Goal: Check status

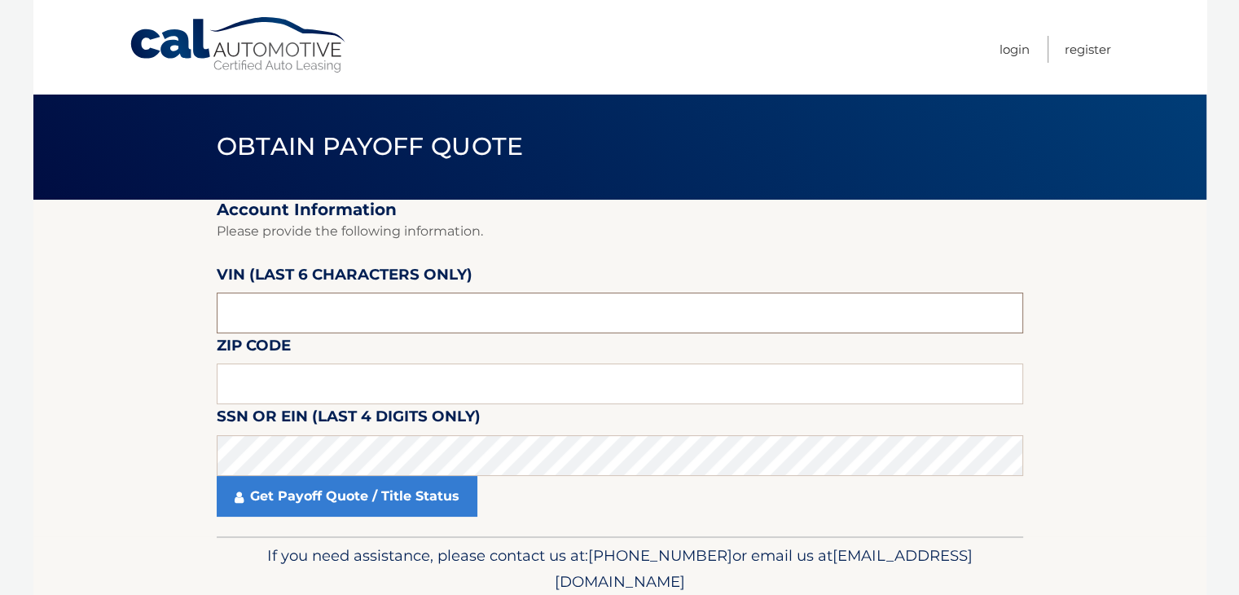
click at [469, 320] on input "text" at bounding box center [620, 312] width 806 height 41
type input "061647"
click at [349, 389] on input "text" at bounding box center [620, 383] width 806 height 41
type input "11219"
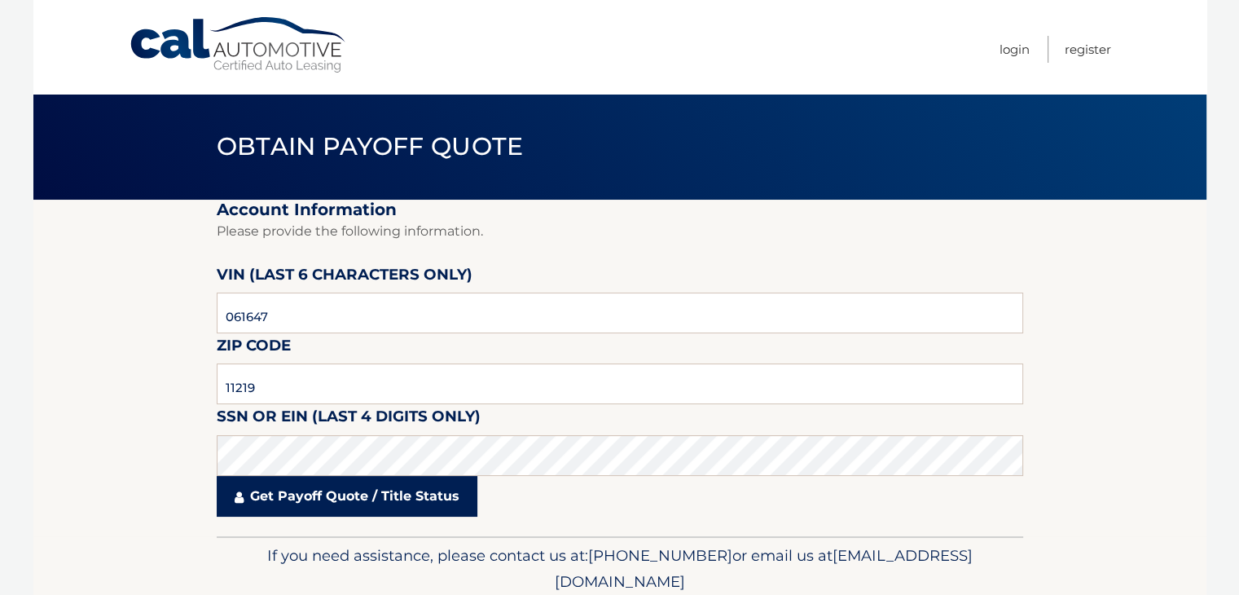
click at [300, 495] on link "Get Payoff Quote / Title Status" at bounding box center [347, 496] width 261 height 41
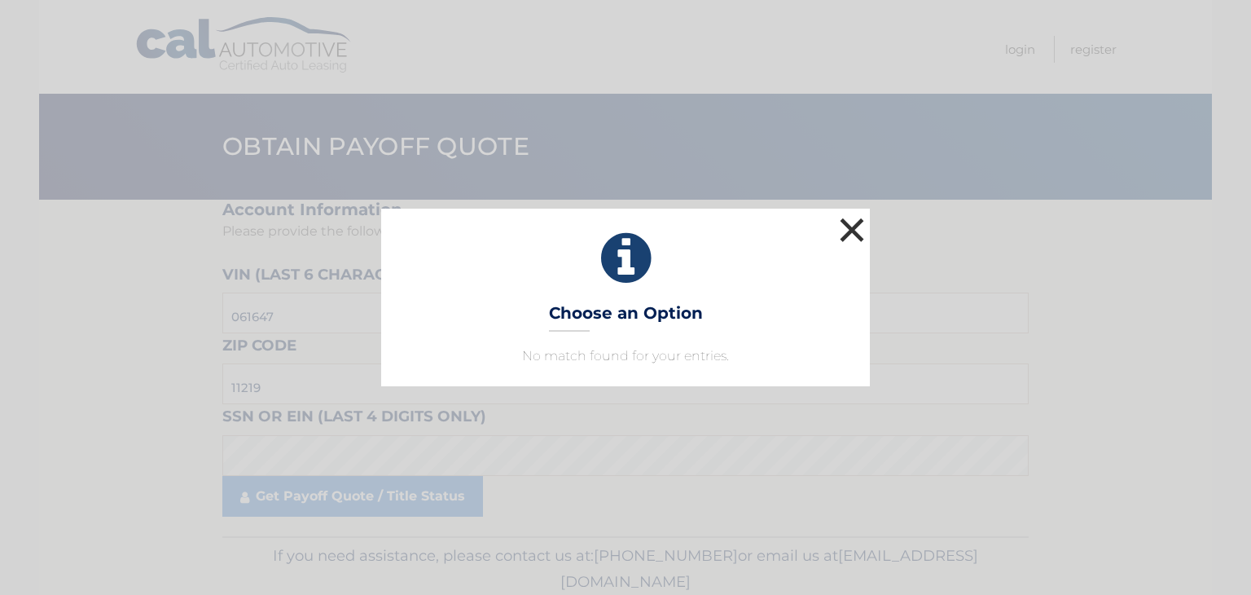
click at [846, 232] on button "×" at bounding box center [852, 229] width 33 height 33
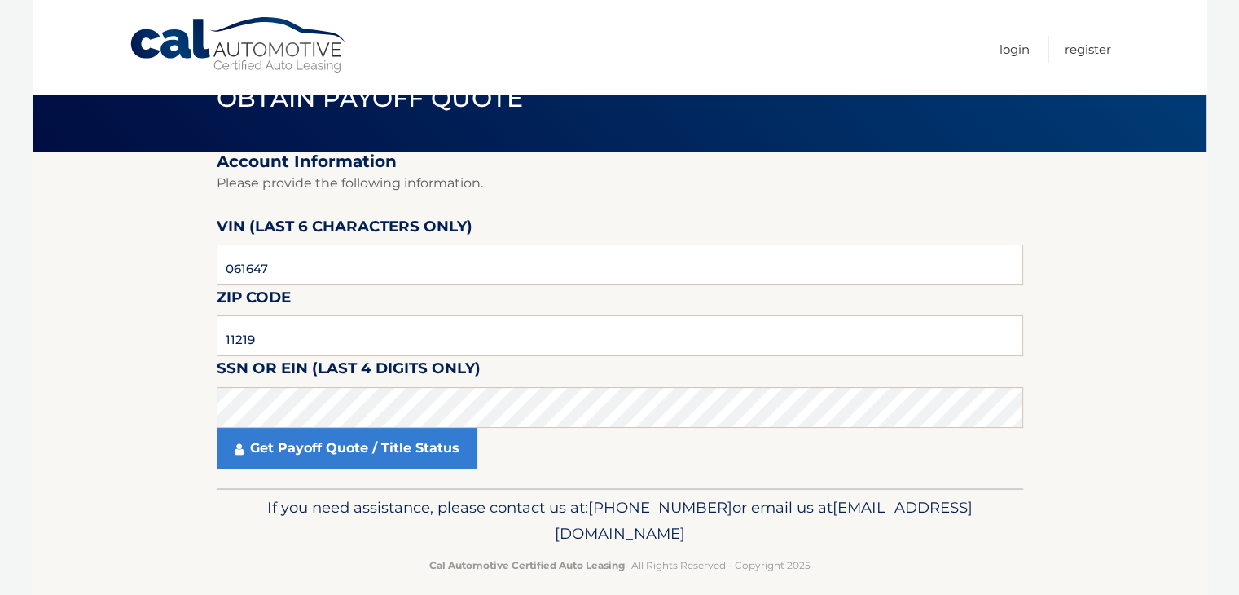
scroll to position [49, 0]
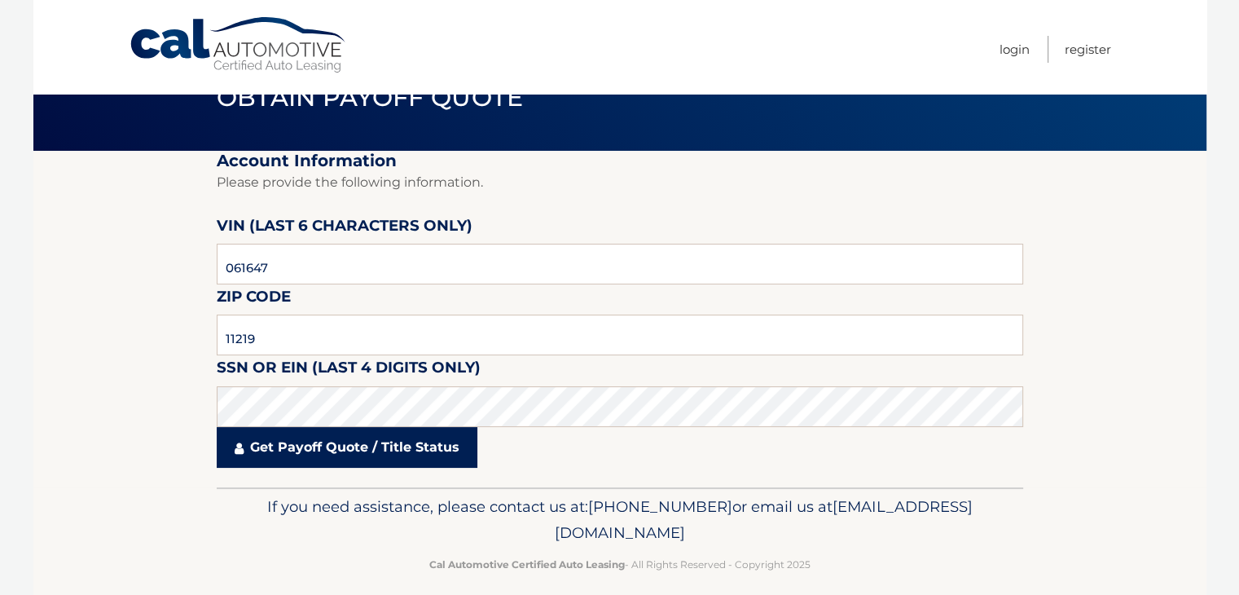
click at [326, 457] on link "Get Payoff Quote / Title Status" at bounding box center [347, 447] width 261 height 41
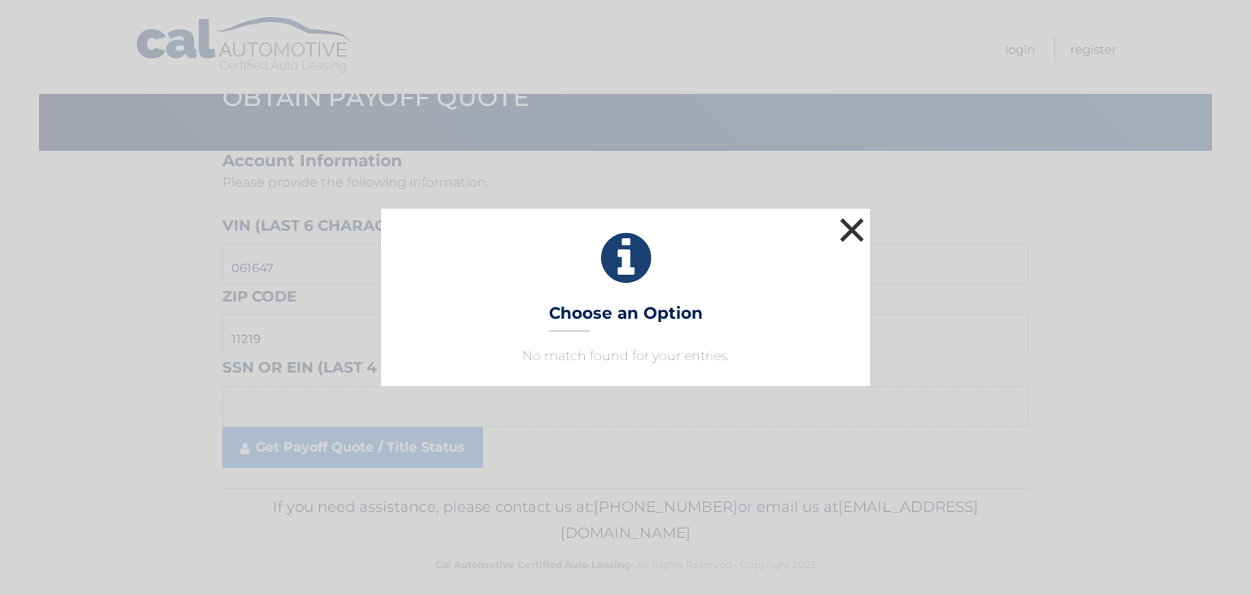
click at [855, 224] on button "×" at bounding box center [852, 229] width 33 height 33
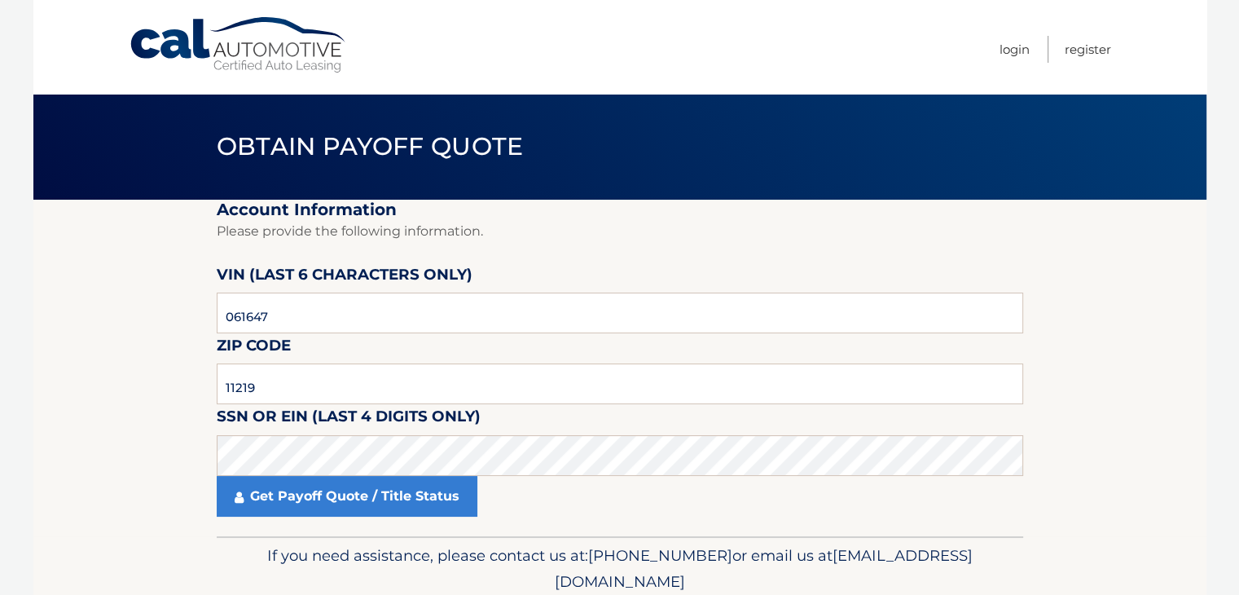
scroll to position [65, 0]
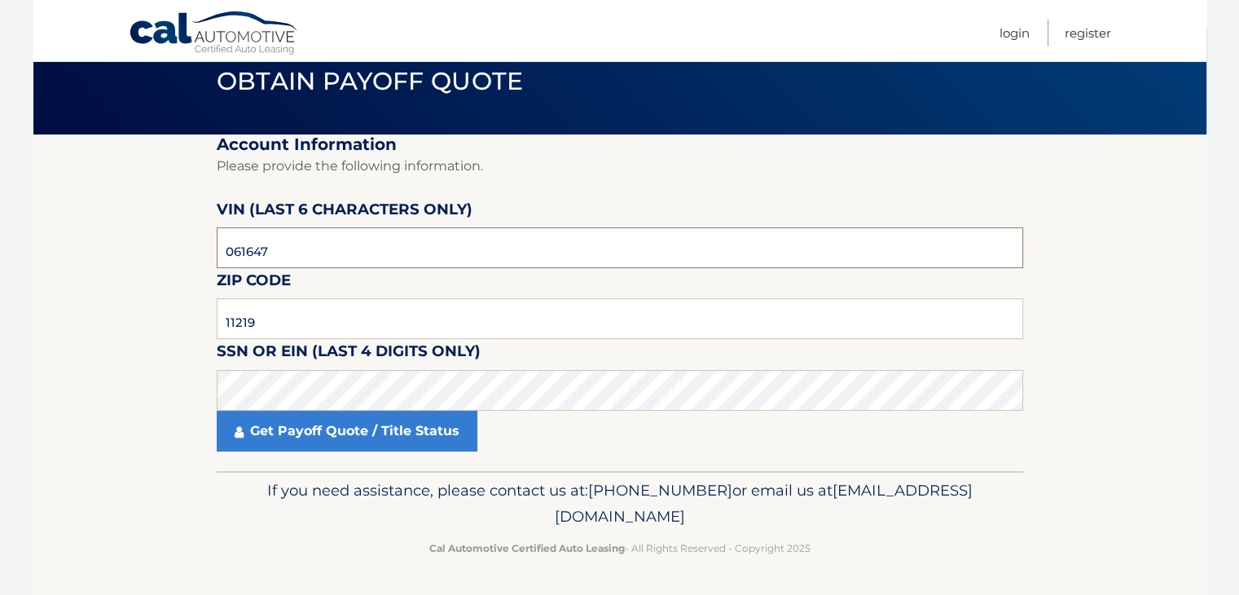
drag, startPoint x: 297, startPoint y: 258, endPoint x: 150, endPoint y: 261, distance: 146.7
click at [150, 261] on section "Account Information Please provide the following information. [PERSON_NAME] (la…" at bounding box center [619, 302] width 1173 height 336
type input "061647"
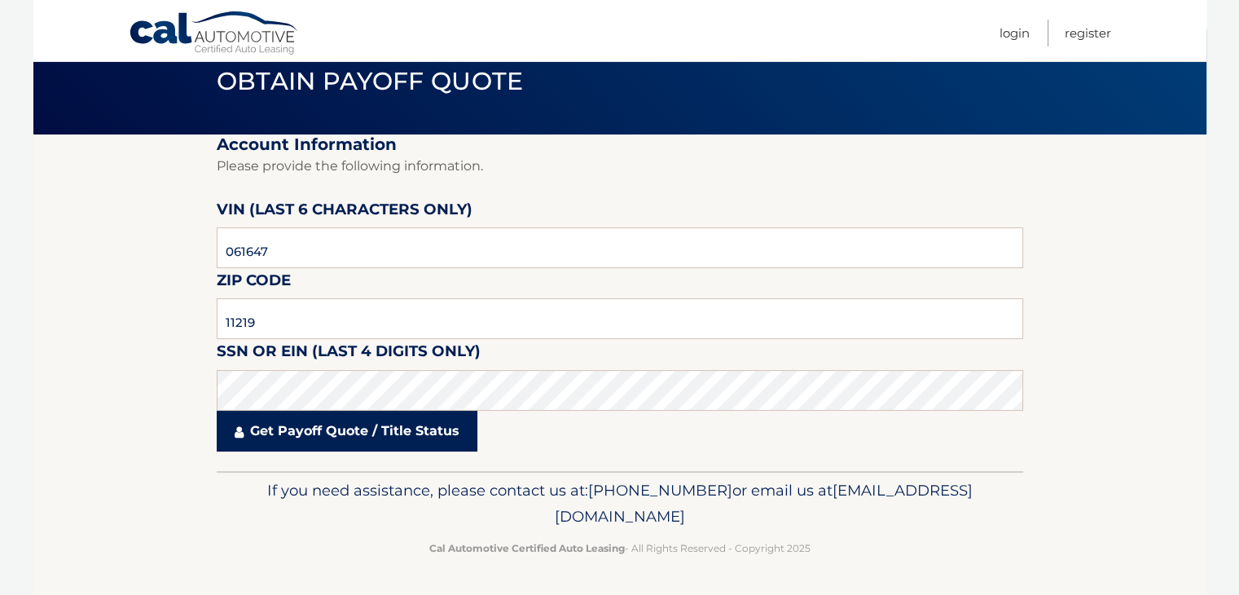
click at [270, 441] on link "Get Payoff Quote / Title Status" at bounding box center [347, 431] width 261 height 41
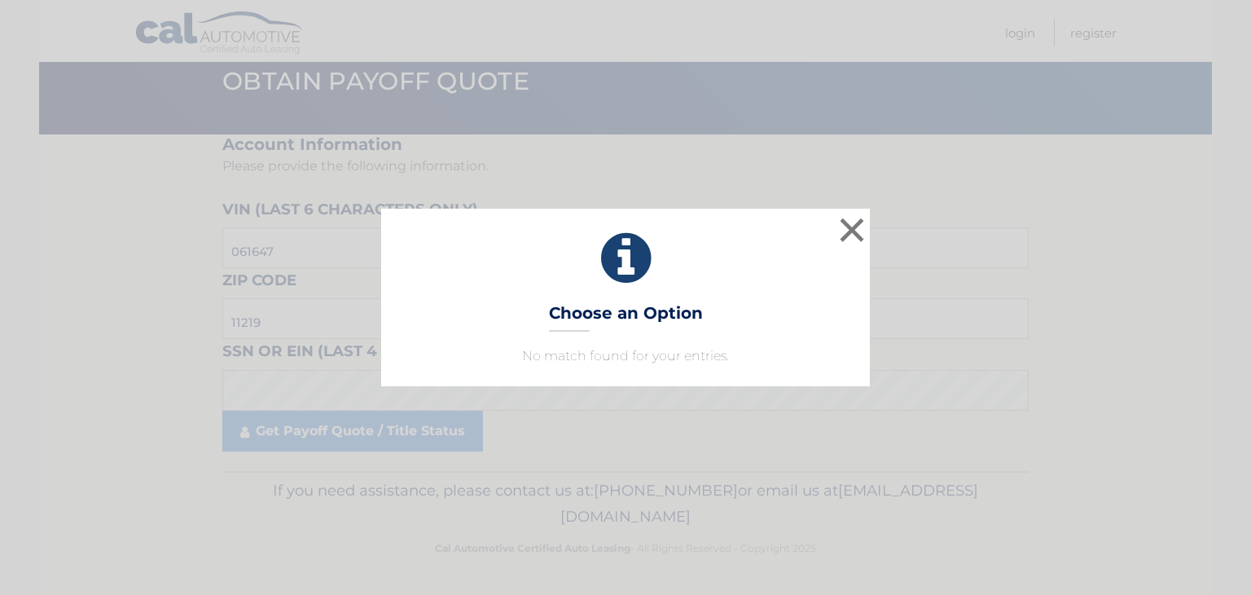
click at [603, 358] on p "No match found for your entries." at bounding box center [626, 356] width 448 height 20
click at [846, 229] on button "×" at bounding box center [852, 229] width 33 height 33
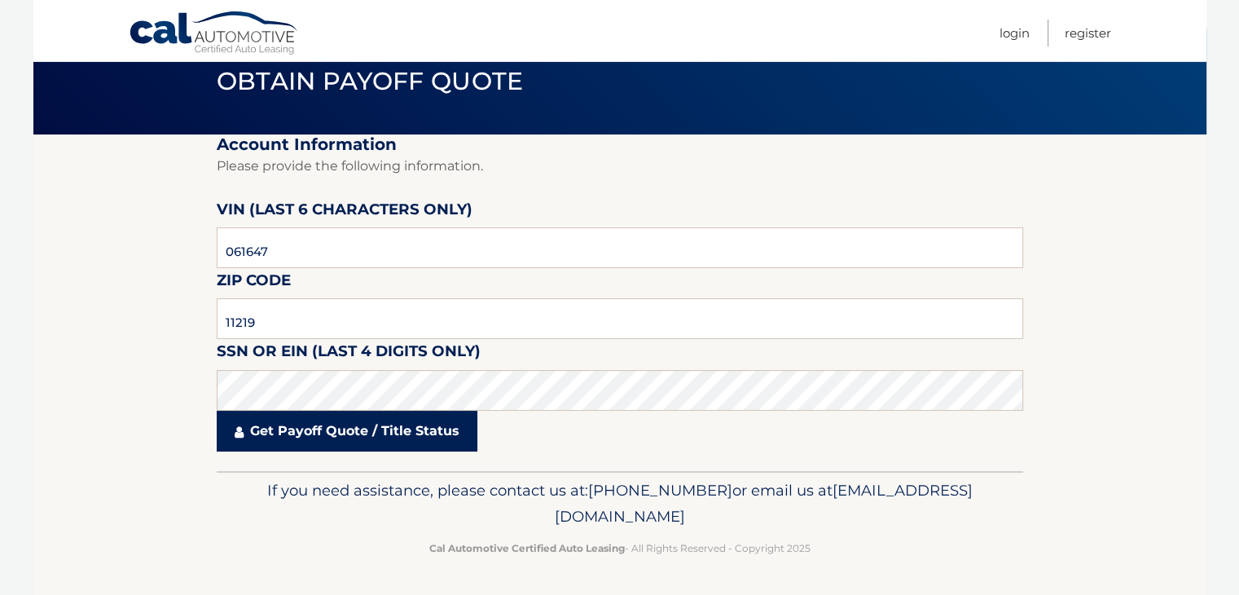
click at [362, 442] on link "Get Payoff Quote / Title Status" at bounding box center [347, 431] width 261 height 41
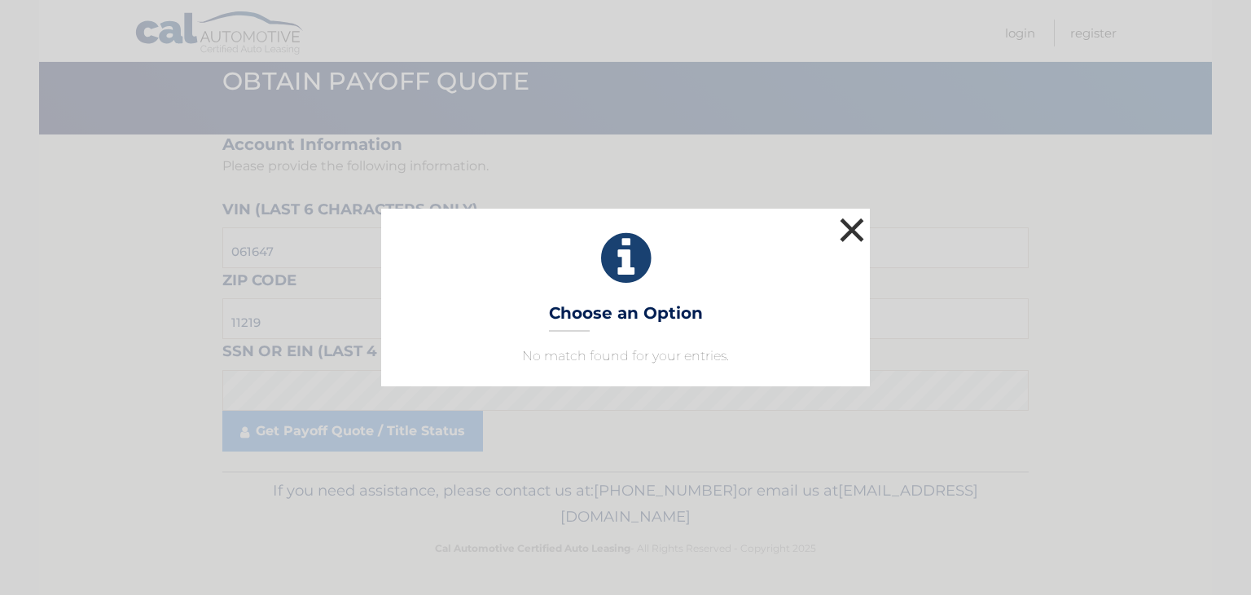
click at [850, 225] on button "×" at bounding box center [852, 229] width 33 height 33
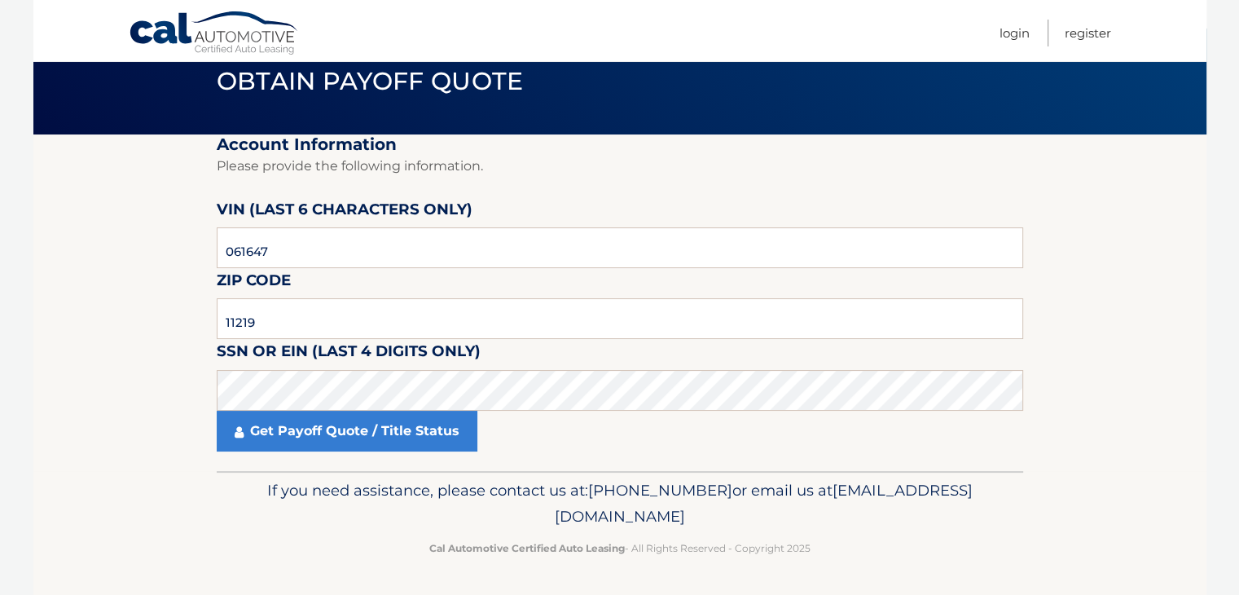
scroll to position [0, 0]
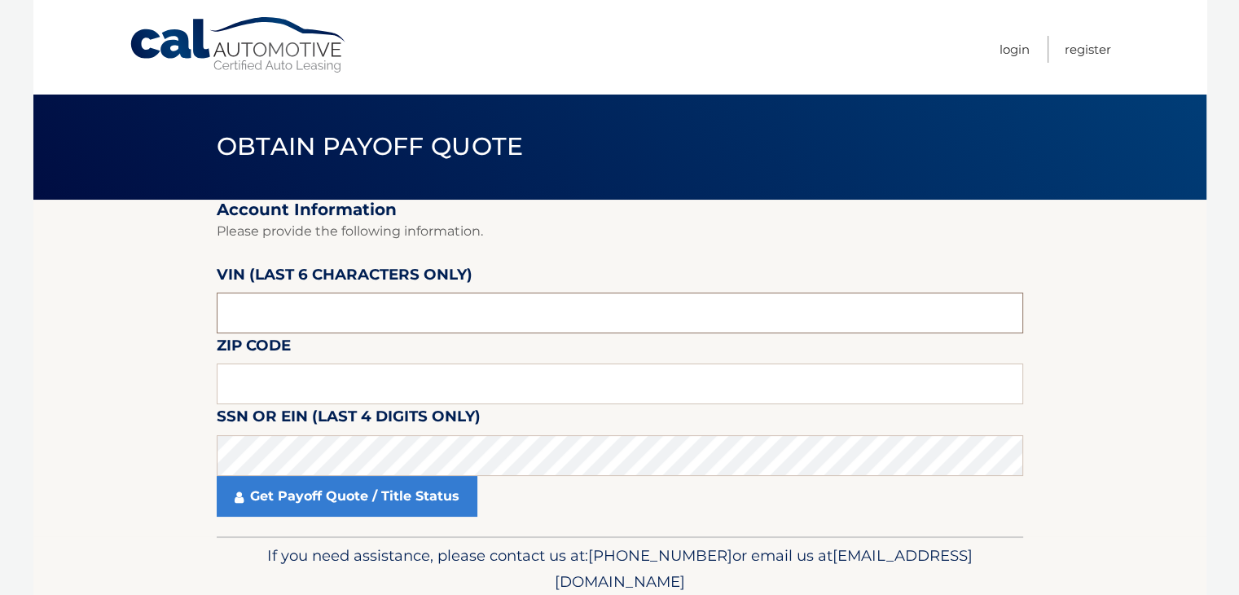
click at [440, 306] on input "text" at bounding box center [620, 312] width 806 height 41
